Goal: Information Seeking & Learning: Learn about a topic

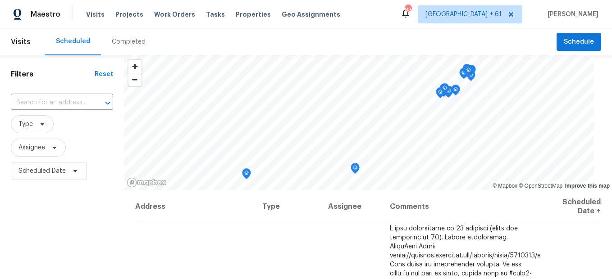
click at [117, 43] on div "Completed" at bounding box center [129, 41] width 34 height 9
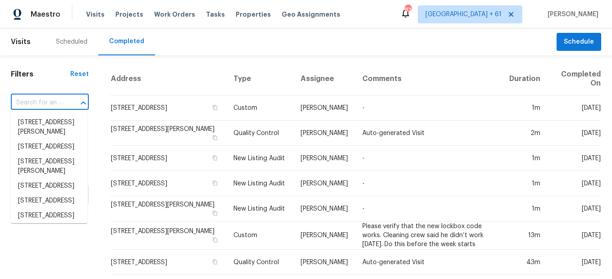
click at [55, 100] on input "text" at bounding box center [37, 103] width 53 height 14
paste input "[STREET_ADDRESS]"
type input "[STREET_ADDRESS]"
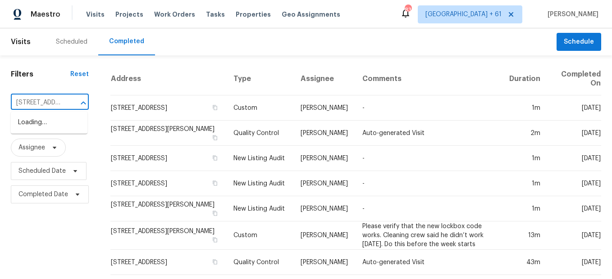
scroll to position [0, 76]
click at [67, 126] on li "[STREET_ADDRESS]" at bounding box center [49, 122] width 77 height 15
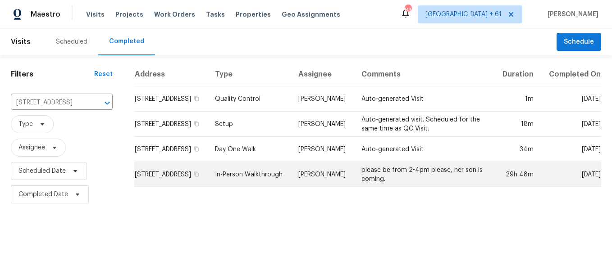
click at [254, 184] on td "In-Person Walkthrough" at bounding box center [249, 174] width 83 height 25
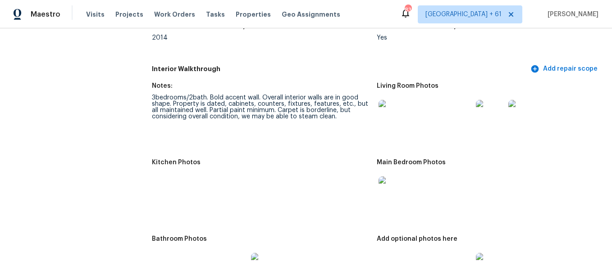
scroll to position [893, 0]
click at [392, 118] on img at bounding box center [392, 113] width 29 height 29
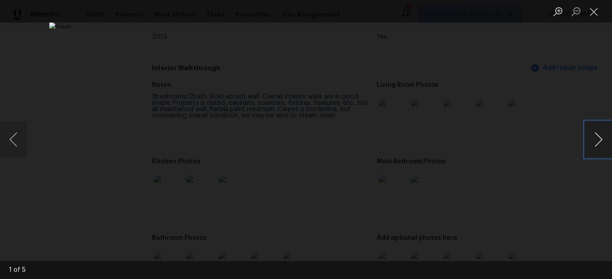
click at [602, 132] on button "Next image" at bounding box center [598, 140] width 27 height 36
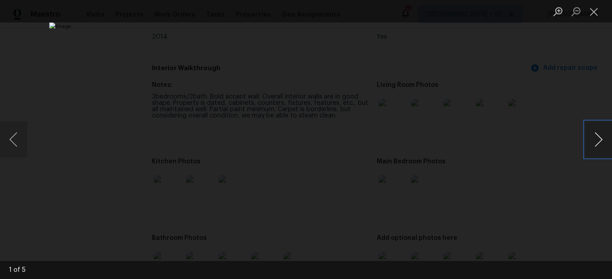
click at [602, 132] on button "Next image" at bounding box center [598, 140] width 27 height 36
click at [595, 12] on button "Close lightbox" at bounding box center [594, 12] width 18 height 16
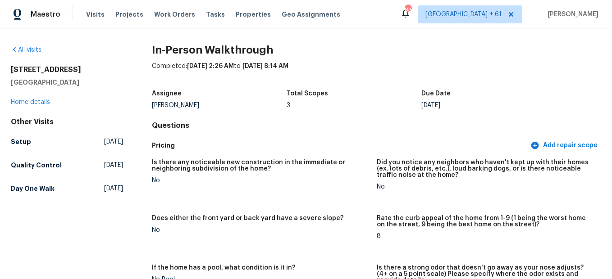
scroll to position [0, 0]
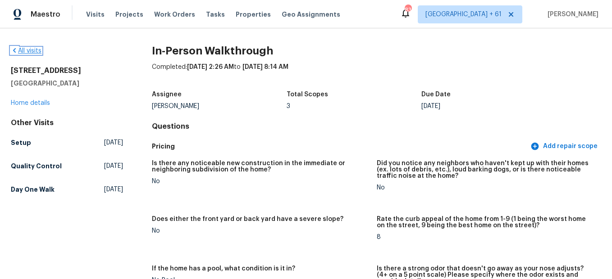
click at [39, 49] on link "All visits" at bounding box center [26, 51] width 31 height 6
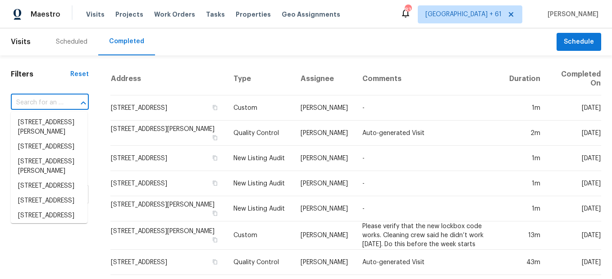
click at [53, 101] on input "text" at bounding box center [37, 103] width 53 height 14
paste input "[STREET_ADDRESS]"
type input "[STREET_ADDRESS]"
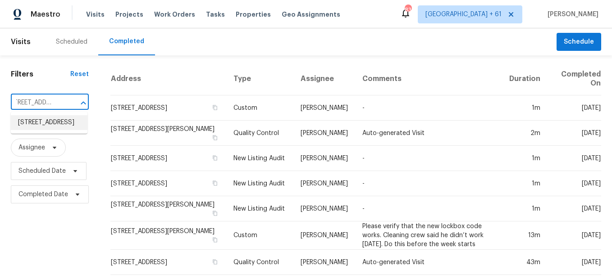
click at [66, 123] on li "[STREET_ADDRESS]" at bounding box center [49, 122] width 77 height 15
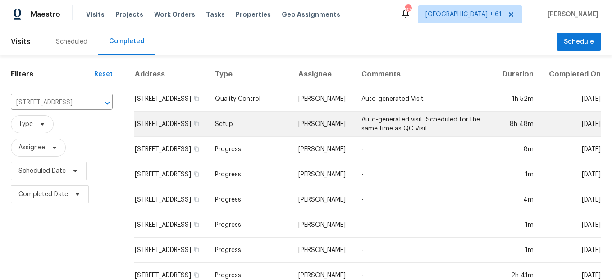
scroll to position [82, 0]
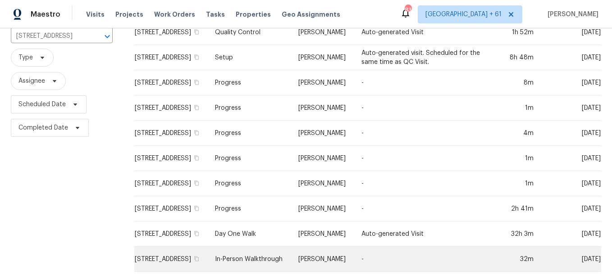
click at [260, 255] on td "In-Person Walkthrough" at bounding box center [249, 259] width 83 height 25
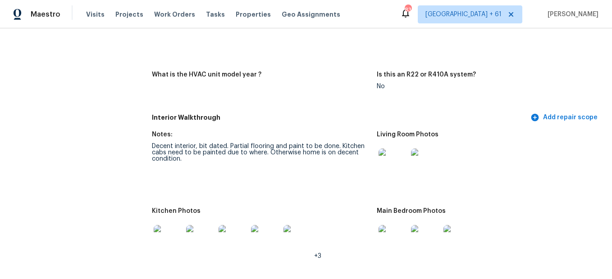
scroll to position [870, 0]
click at [387, 161] on img at bounding box center [392, 162] width 29 height 29
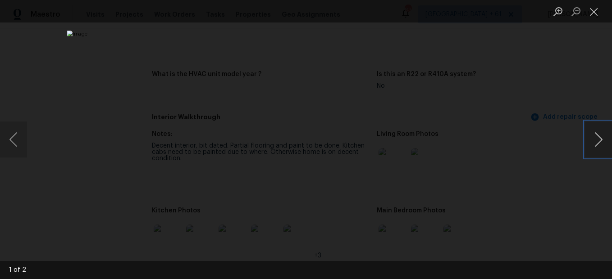
click at [601, 141] on button "Next image" at bounding box center [598, 140] width 27 height 36
drag, startPoint x: 605, startPoint y: 16, endPoint x: 597, endPoint y: 16, distance: 7.7
click at [597, 16] on ul "Lightbox" at bounding box center [580, 11] width 63 height 23
click at [597, 16] on button "Close lightbox" at bounding box center [594, 12] width 18 height 16
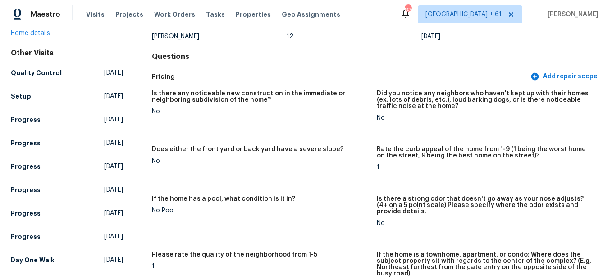
scroll to position [0, 0]
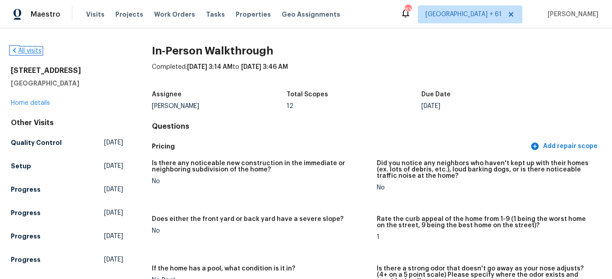
click at [37, 50] on link "All visits" at bounding box center [26, 51] width 31 height 6
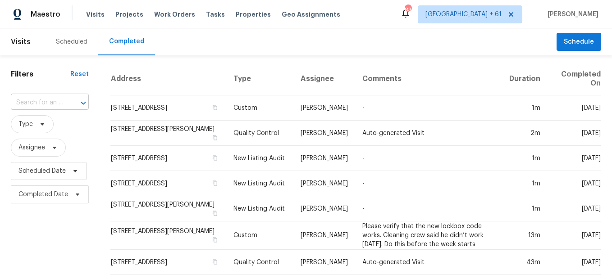
click at [44, 103] on input "text" at bounding box center [37, 103] width 53 height 14
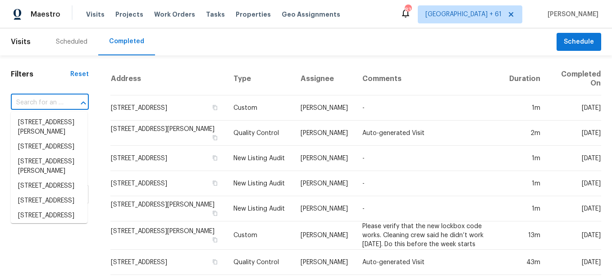
paste input "[STREET_ADDRESS]"
type input "[STREET_ADDRESS]"
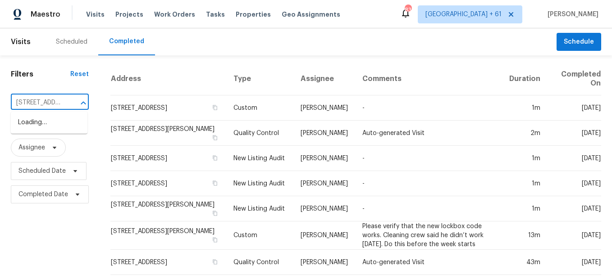
scroll to position [0, 84]
click at [68, 126] on li "[STREET_ADDRESS]" at bounding box center [49, 122] width 77 height 15
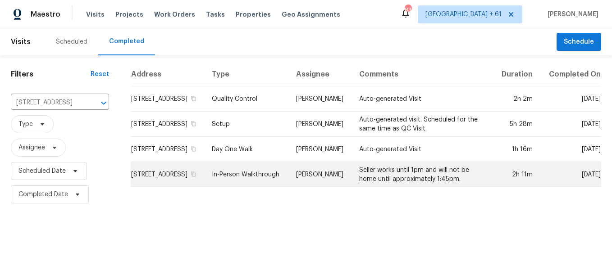
click at [252, 176] on td "In-Person Walkthrough" at bounding box center [246, 174] width 84 height 25
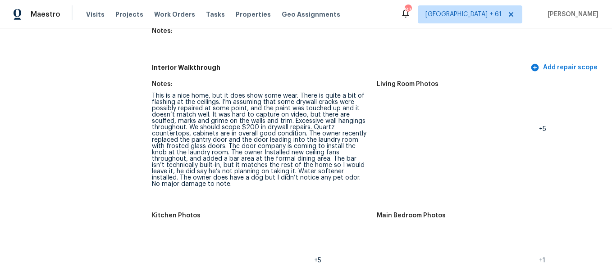
scroll to position [1125, 0]
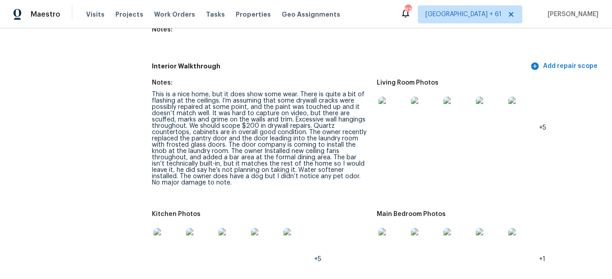
click at [391, 109] on img at bounding box center [392, 111] width 29 height 29
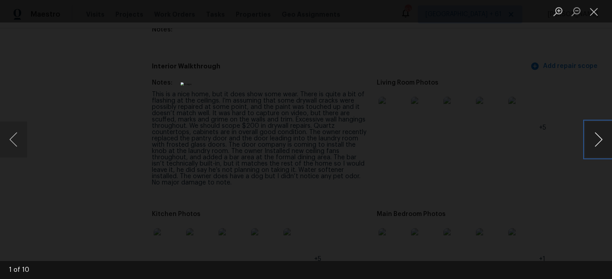
click at [601, 139] on button "Next image" at bounding box center [598, 140] width 27 height 36
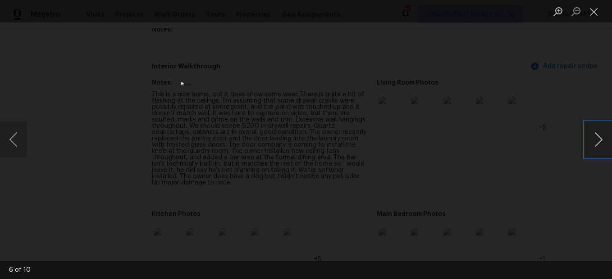
click at [601, 139] on button "Next image" at bounding box center [598, 140] width 27 height 36
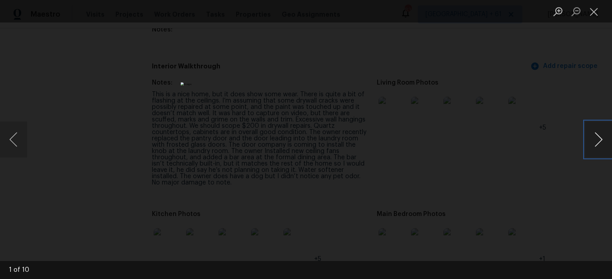
click at [601, 139] on button "Next image" at bounding box center [598, 140] width 27 height 36
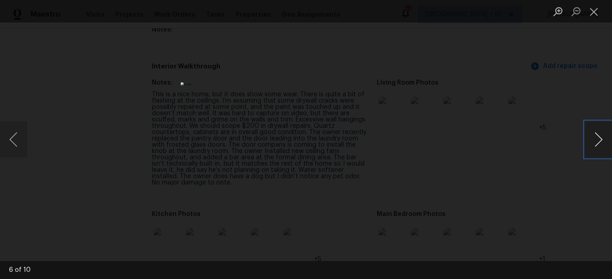
click at [601, 139] on button "Next image" at bounding box center [598, 140] width 27 height 36
click at [593, 15] on button "Close lightbox" at bounding box center [594, 12] width 18 height 16
